Goal: Contribute content

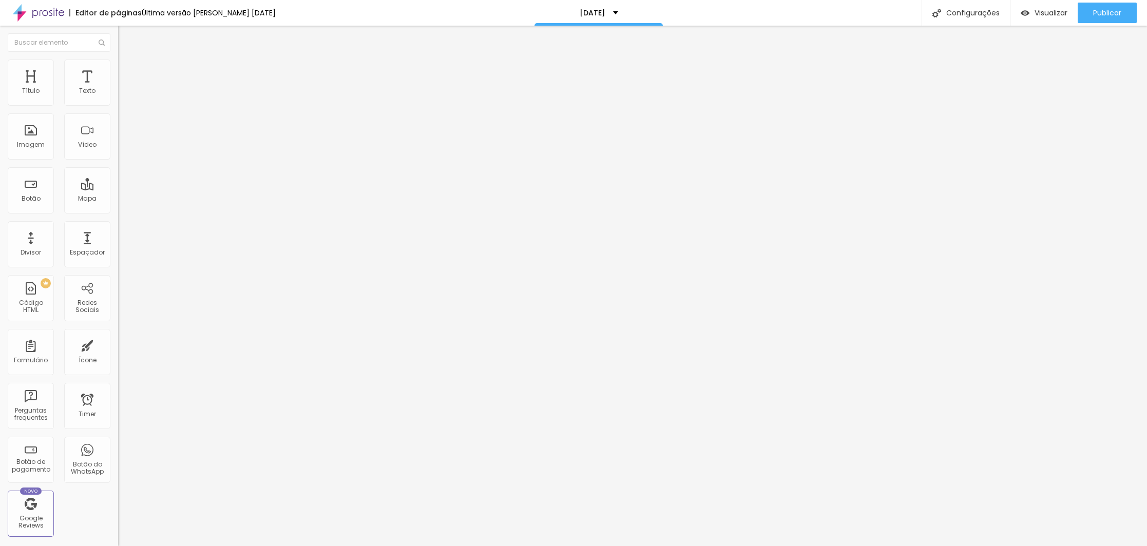
click at [118, 88] on span "Trocar imagem" at bounding box center [146, 84] width 56 height 9
click at [118, 154] on div "Proporção" at bounding box center [177, 150] width 118 height 6
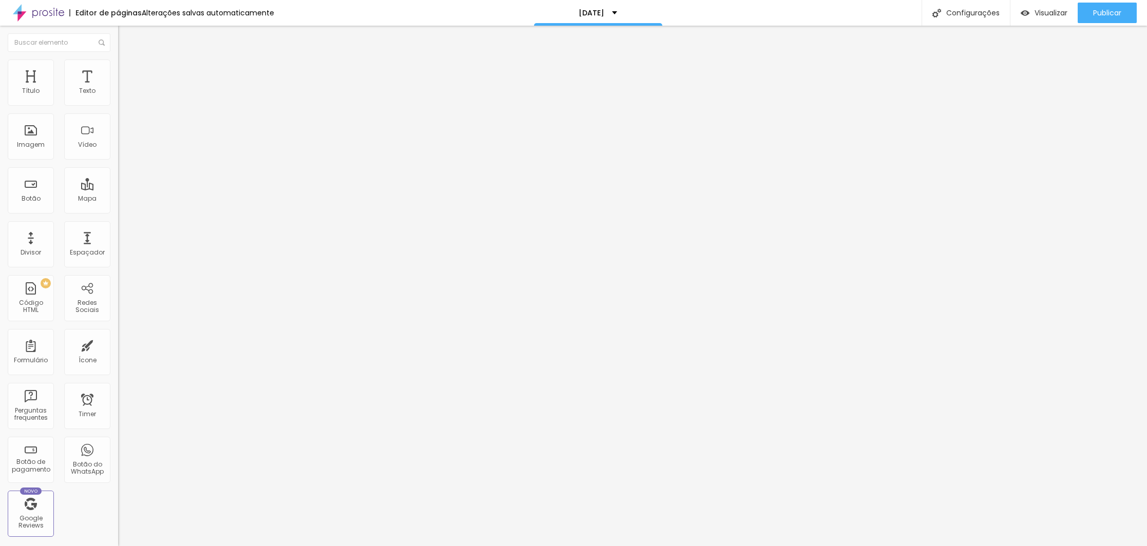
click at [118, 161] on span "Original" at bounding box center [130, 156] width 25 height 9
click at [118, 173] on span "Padrão" at bounding box center [129, 168] width 23 height 9
click at [1103, 14] on span "Publicar" at bounding box center [1107, 13] width 28 height 8
click at [1043, 13] on span "Visualizar" at bounding box center [1041, 13] width 33 height 8
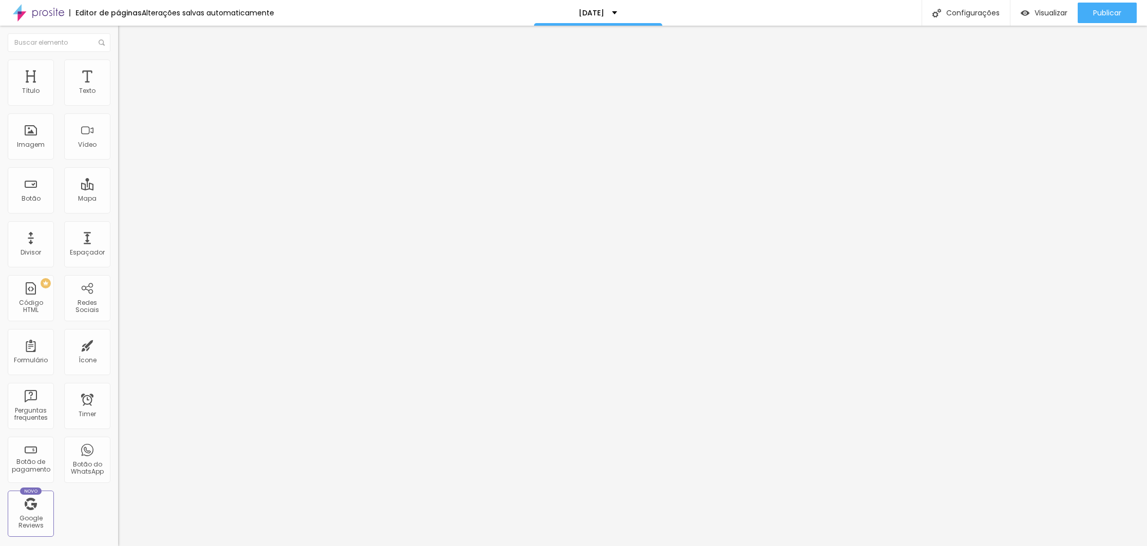
click at [118, 66] on li "Estilo" at bounding box center [177, 65] width 118 height 10
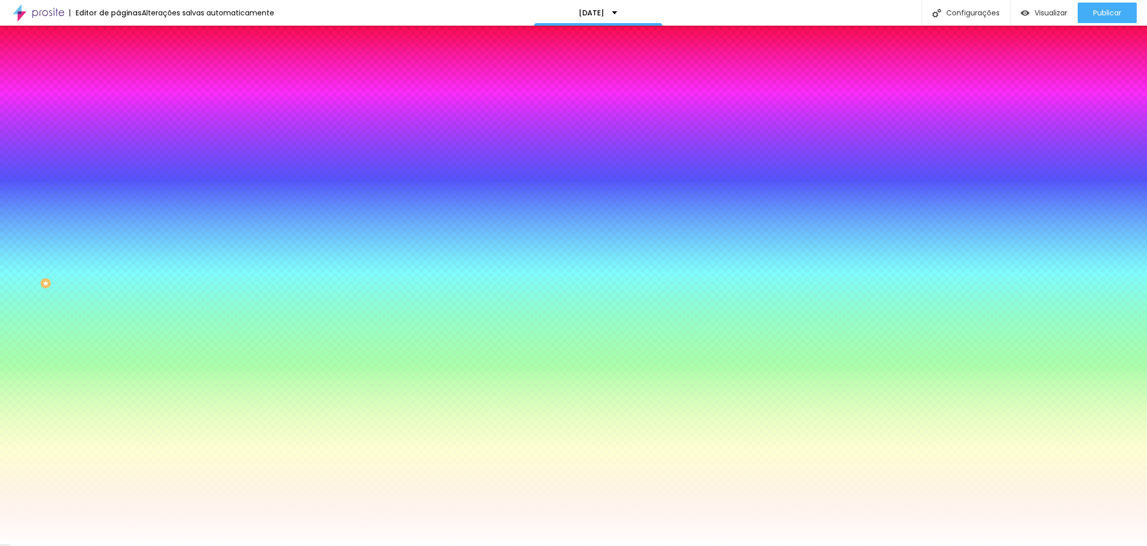
click at [118, 70] on img at bounding box center [122, 74] width 9 height 9
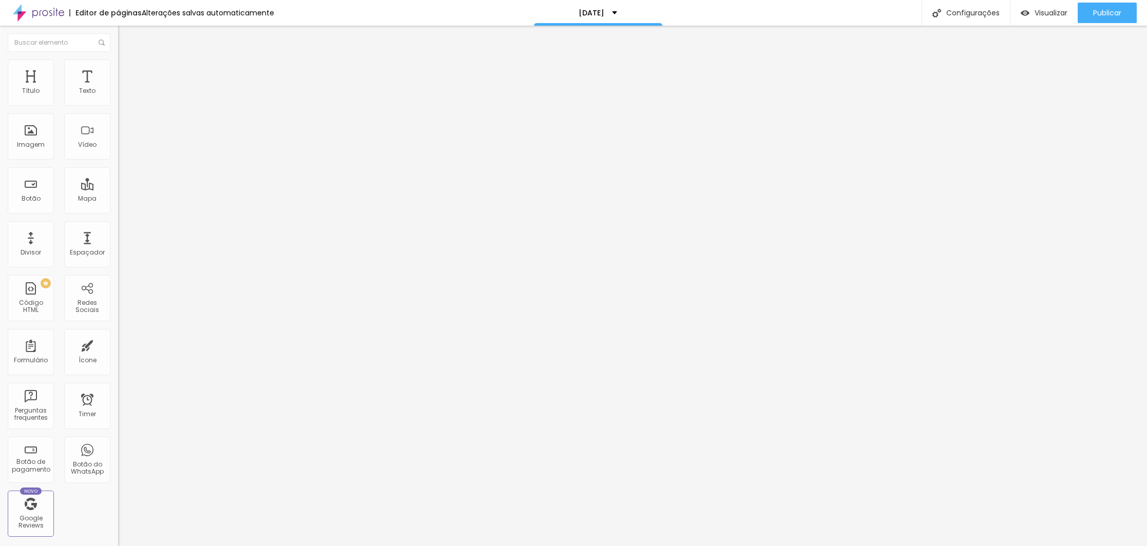
click at [127, 69] on span "Estilo" at bounding box center [135, 66] width 16 height 9
click at [127, 72] on span "Avançado" at bounding box center [144, 76] width 34 height 9
click at [1108, 14] on span "Publicar" at bounding box center [1107, 13] width 28 height 8
click at [118, 67] on li "Estilo" at bounding box center [177, 65] width 118 height 10
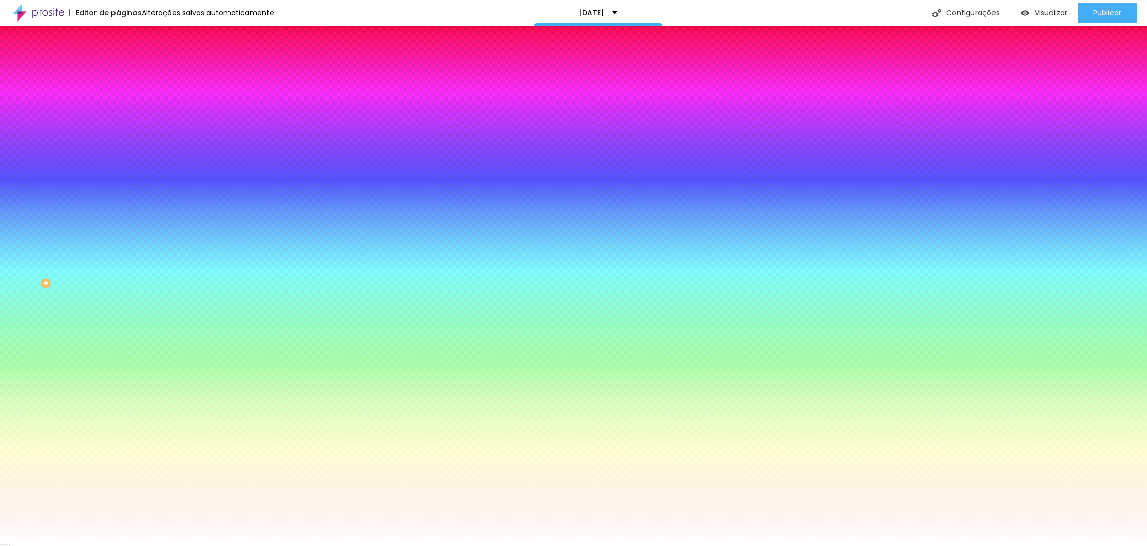
click at [118, 70] on li "Avançado" at bounding box center [177, 75] width 118 height 10
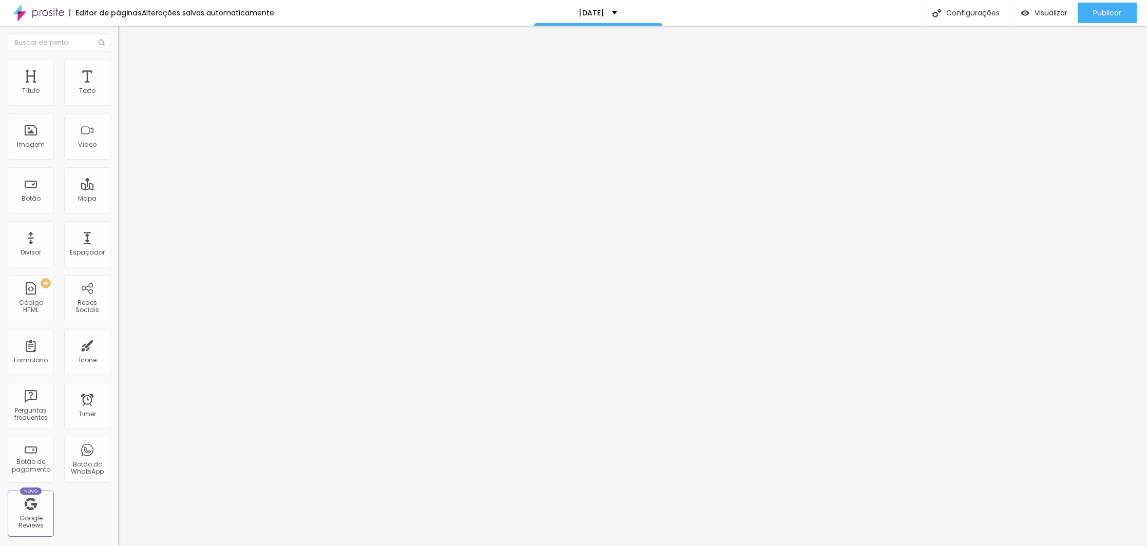
click at [118, 302] on div at bounding box center [177, 302] width 118 height 0
click at [118, 296] on div at bounding box center [177, 296] width 118 height 0
click at [118, 309] on div at bounding box center [177, 309] width 118 height 0
click at [118, 302] on div at bounding box center [177, 302] width 118 height 0
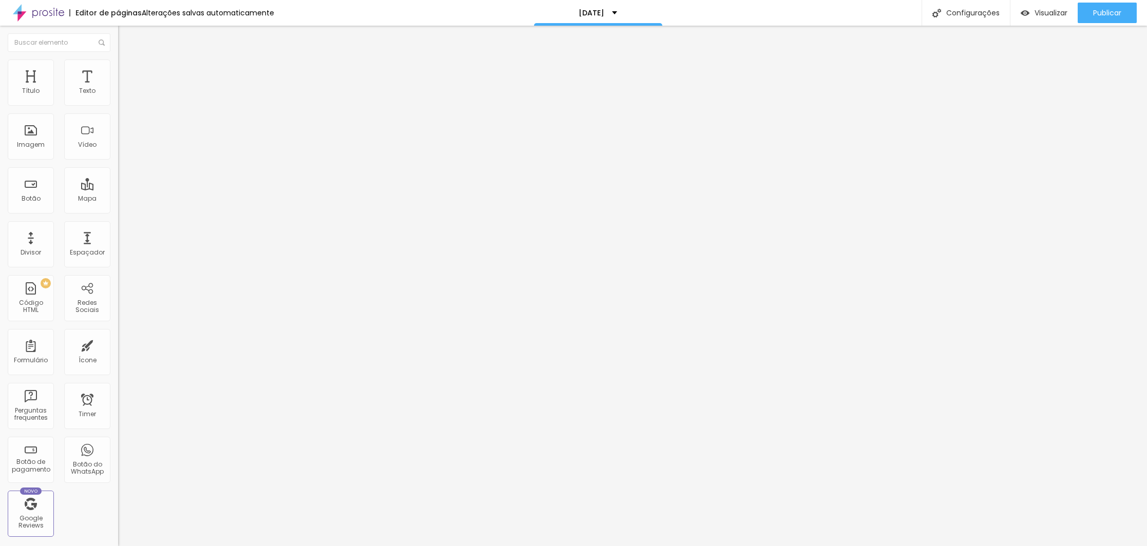
click at [118, 296] on div at bounding box center [177, 296] width 118 height 0
click at [1119, 10] on span "Publicar" at bounding box center [1107, 13] width 28 height 8
click at [118, 65] on li "Estilo" at bounding box center [177, 65] width 118 height 10
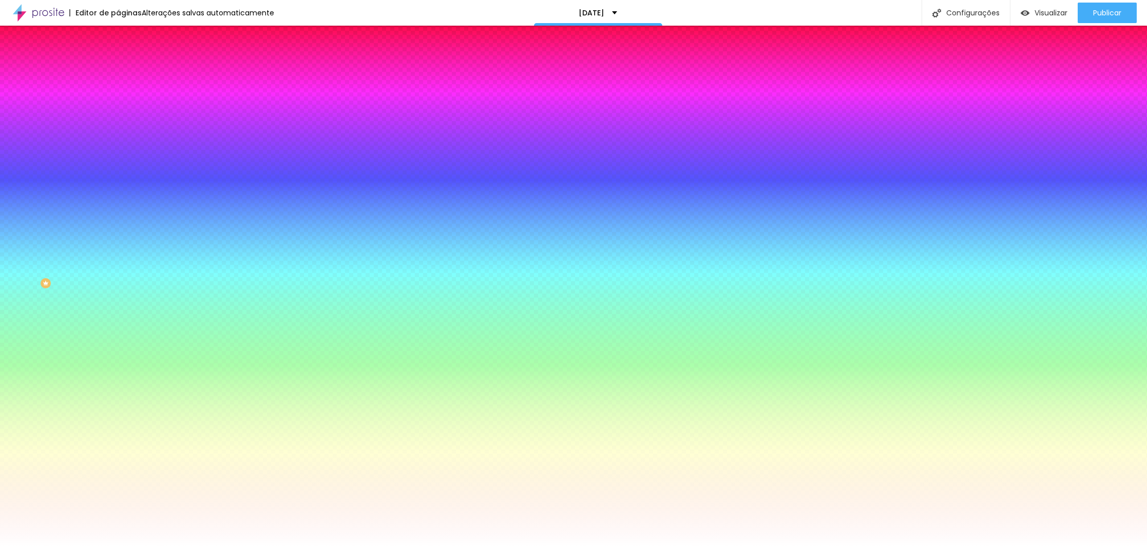
click at [118, 70] on img at bounding box center [122, 74] width 9 height 9
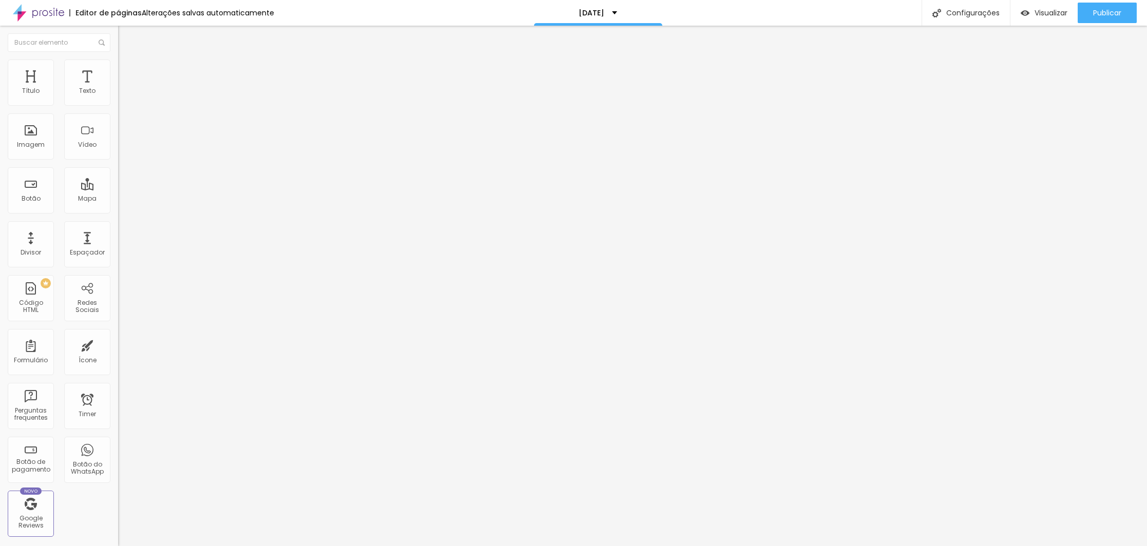
click at [118, 448] on div at bounding box center [177, 448] width 118 height 0
click at [118, 442] on div at bounding box center [177, 442] width 118 height 0
click at [1103, 13] on span "Publicar" at bounding box center [1107, 13] width 28 height 8
click at [118, 61] on li "Estilo" at bounding box center [177, 65] width 118 height 10
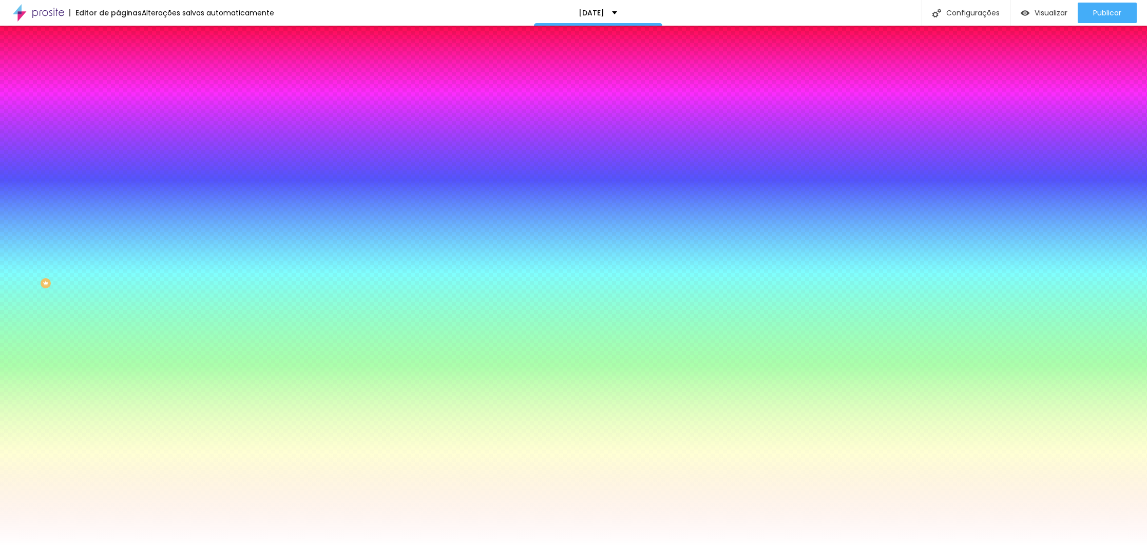
click at [118, 70] on li "Avançado" at bounding box center [177, 75] width 118 height 10
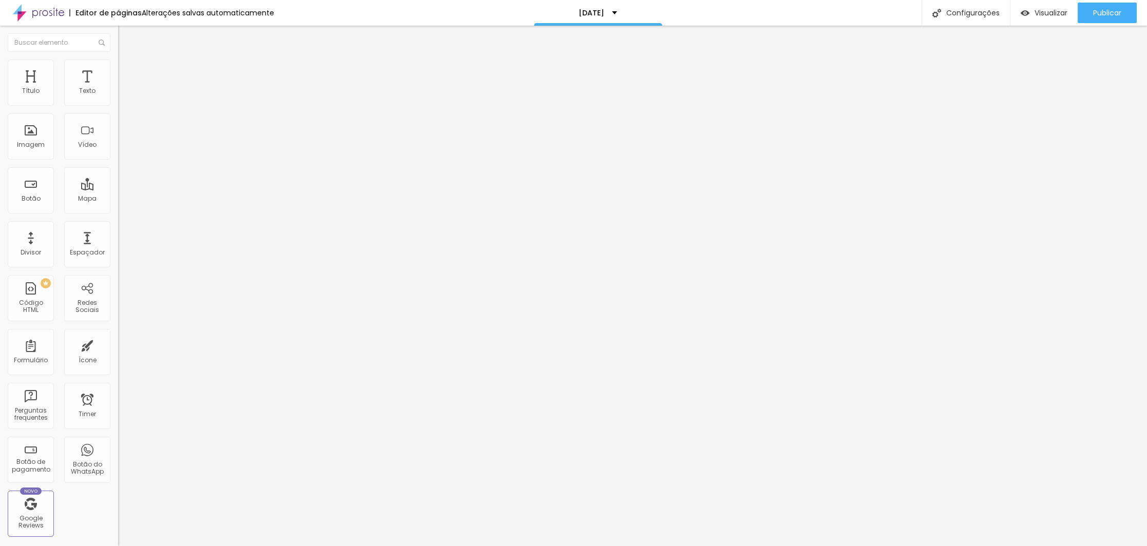
click at [118, 448] on div at bounding box center [177, 448] width 118 height 0
click at [118, 442] on div at bounding box center [177, 442] width 118 height 0
click at [1096, 13] on span "Publicar" at bounding box center [1107, 13] width 28 height 8
click at [1116, 18] on div "Publicar" at bounding box center [1107, 13] width 28 height 21
